Goal: Task Accomplishment & Management: Use online tool/utility

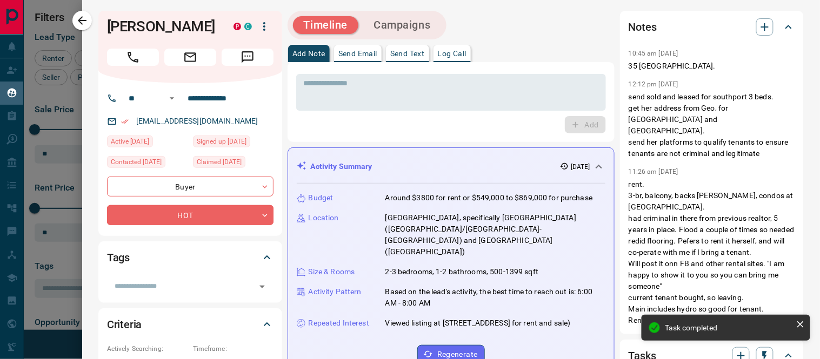
scroll to position [253, 606]
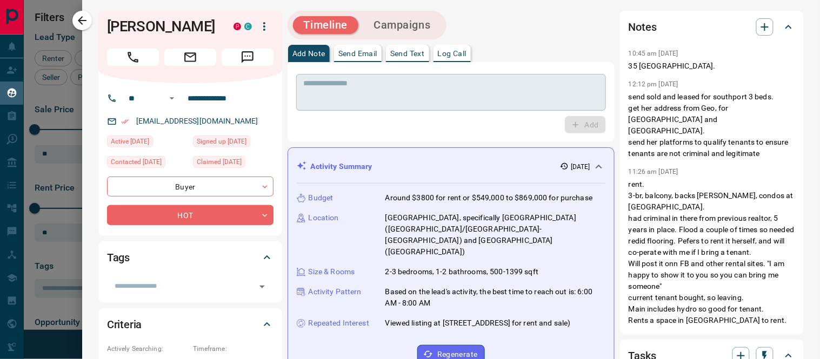
click at [510, 100] on textarea at bounding box center [451, 93] width 295 height 28
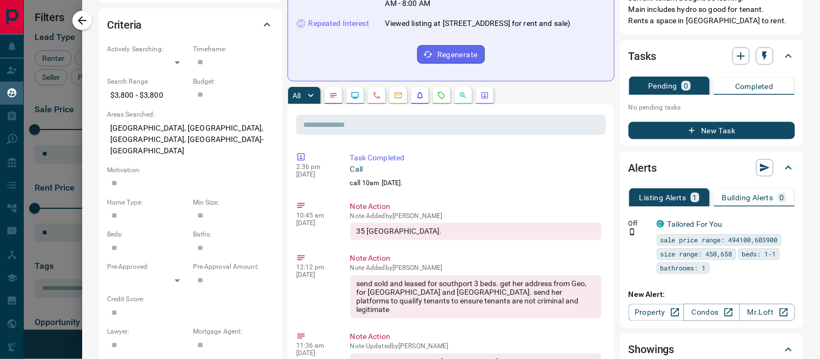
scroll to position [60, 0]
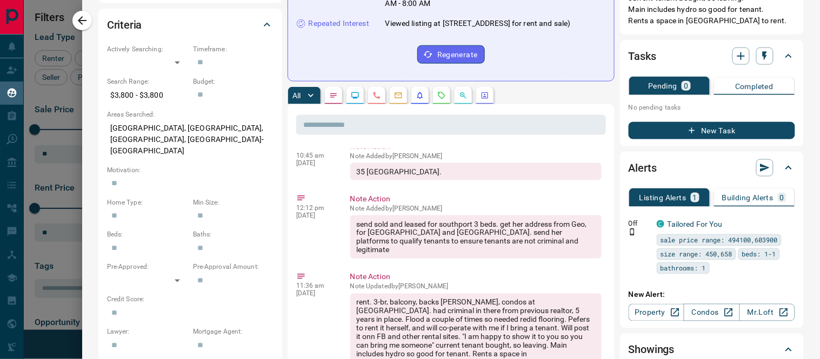
click at [698, 132] on button "New Task" at bounding box center [712, 130] width 166 height 17
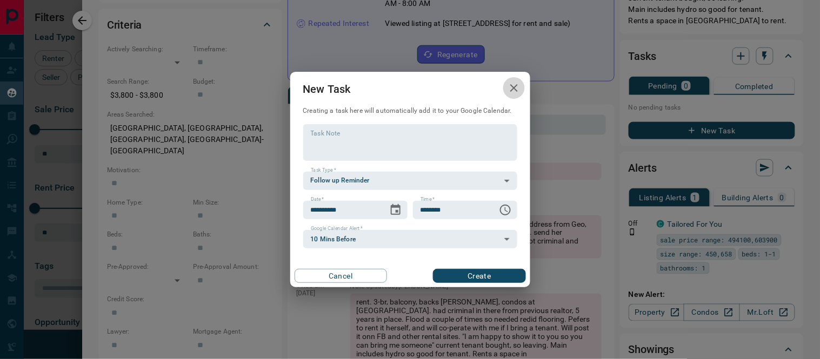
click at [511, 89] on icon "button" at bounding box center [513, 88] width 13 height 13
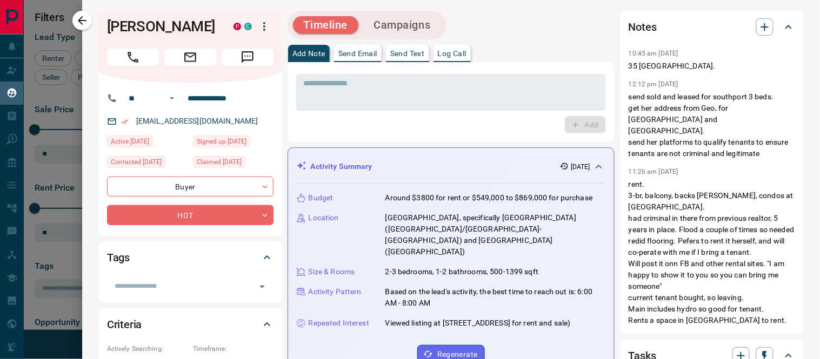
scroll to position [360, 0]
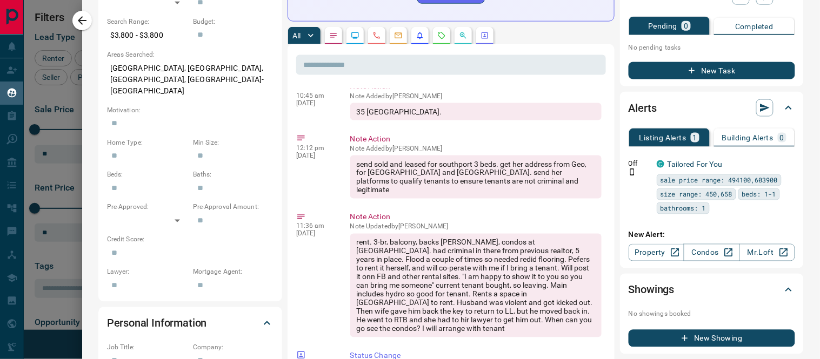
click at [698, 69] on button "New Task" at bounding box center [712, 70] width 166 height 17
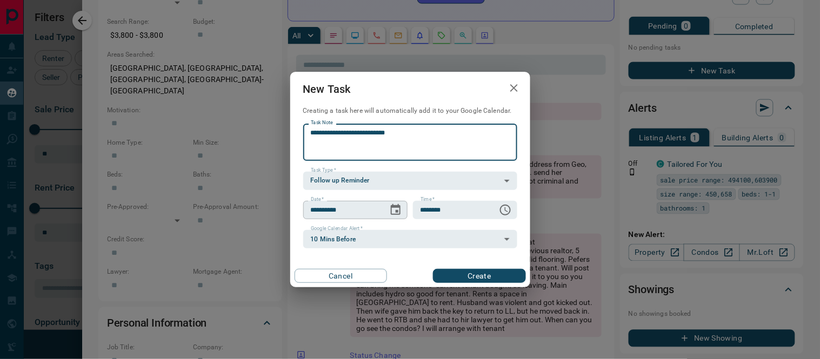
type textarea "**********"
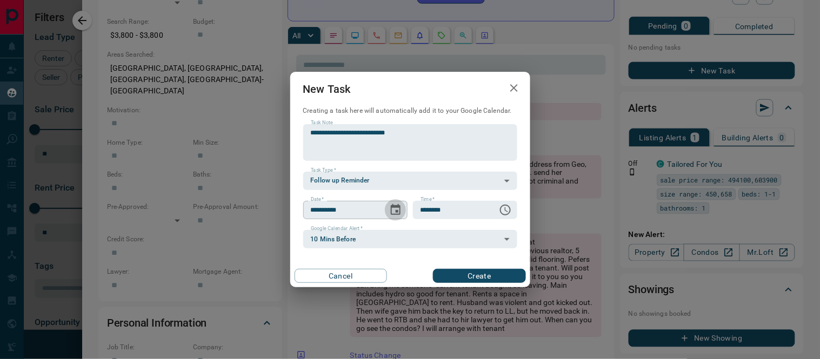
click at [392, 209] on icon "Choose date, selected date is Sep 13, 2025" at bounding box center [395, 210] width 13 height 13
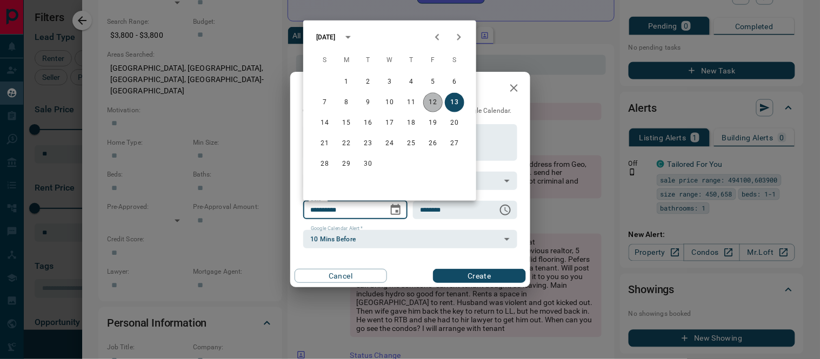
click at [435, 97] on button "12" at bounding box center [432, 102] width 19 height 19
type input "**********"
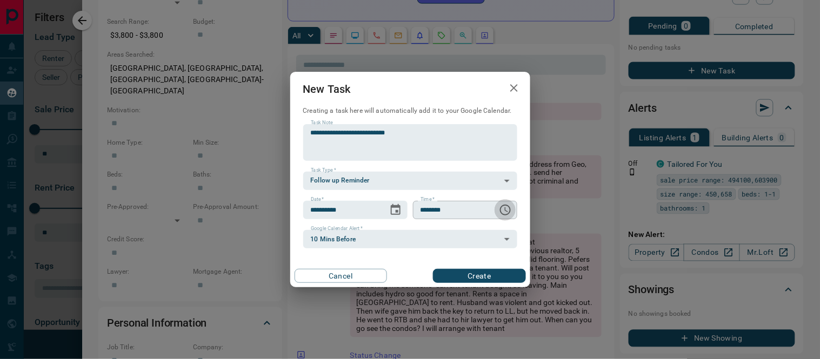
click at [500, 208] on icon "Choose time, selected time is 6:00 AM" at bounding box center [505, 210] width 13 height 13
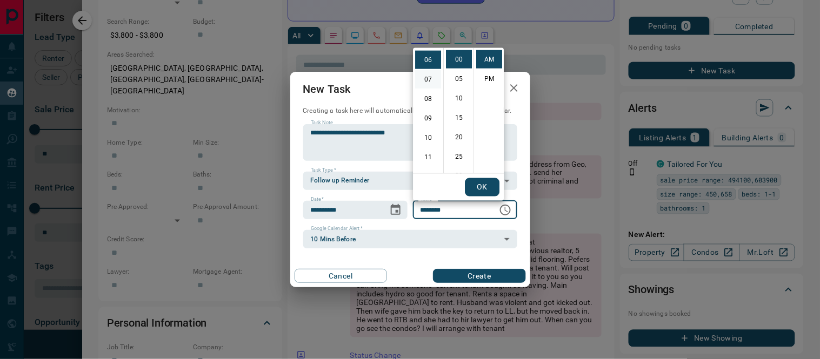
scroll to position [0, 0]
drag, startPoint x: 430, startPoint y: 141, endPoint x: 452, endPoint y: 116, distance: 32.9
click at [430, 141] on li "04" at bounding box center [428, 137] width 26 height 18
click at [456, 116] on li "15" at bounding box center [459, 118] width 26 height 18
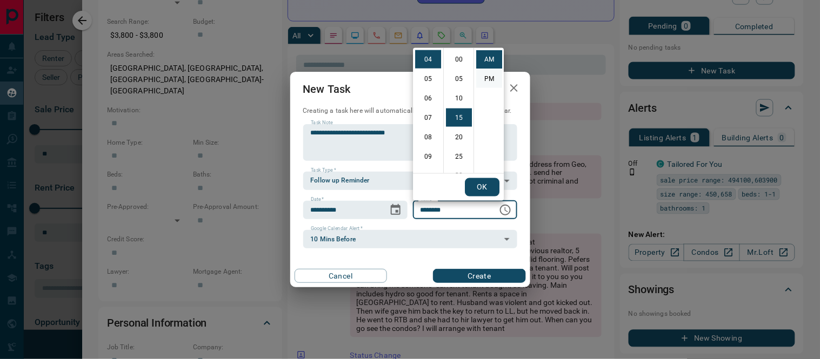
scroll to position [58, 0]
click at [489, 73] on li "PM" at bounding box center [489, 79] width 26 height 18
type input "********"
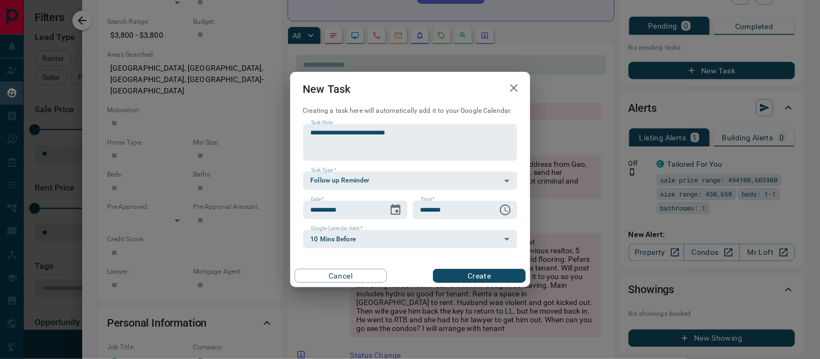
scroll to position [0, 0]
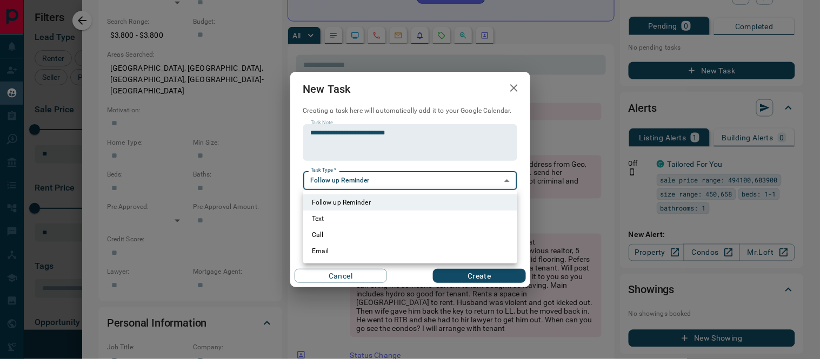
click at [487, 180] on body "Lead Transfers Claim Leads My Leads Tasks Opportunities Deals Campaigns Automat…" at bounding box center [410, 173] width 820 height 346
click at [483, 278] on div at bounding box center [410, 179] width 820 height 359
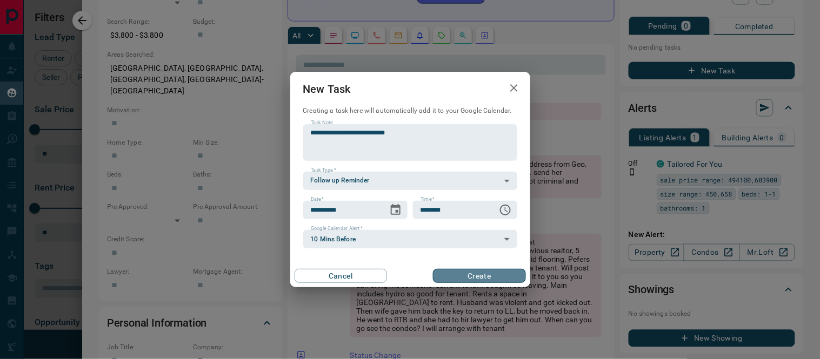
click at [489, 278] on button "Create" at bounding box center [479, 276] width 92 height 14
